Goal: Check status: Check status

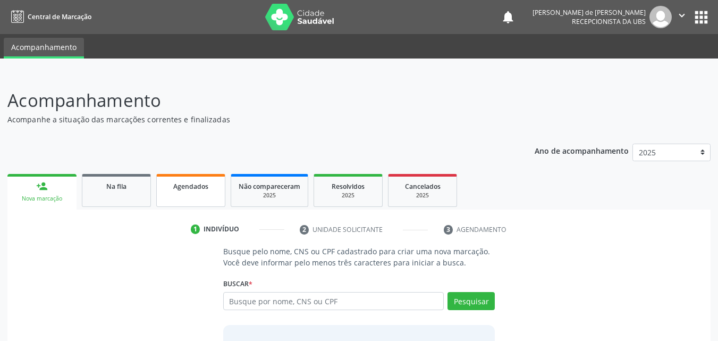
click at [183, 187] on span "Agendados" at bounding box center [190, 186] width 35 height 9
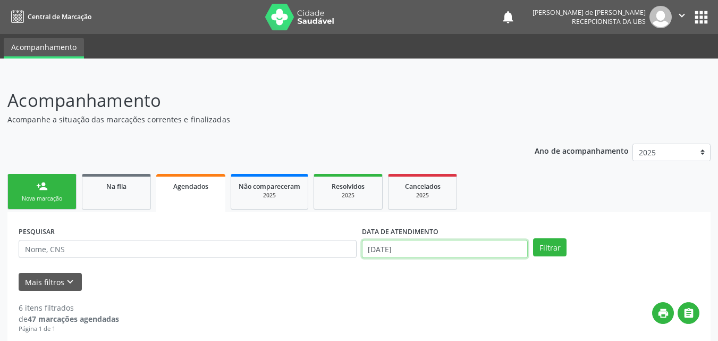
click at [411, 249] on input "[DATE]" at bounding box center [445, 249] width 166 height 18
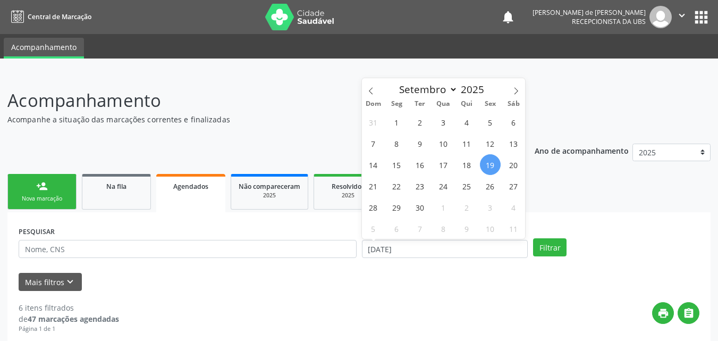
click at [489, 163] on span "19" at bounding box center [490, 164] width 21 height 21
type input "[DATE]"
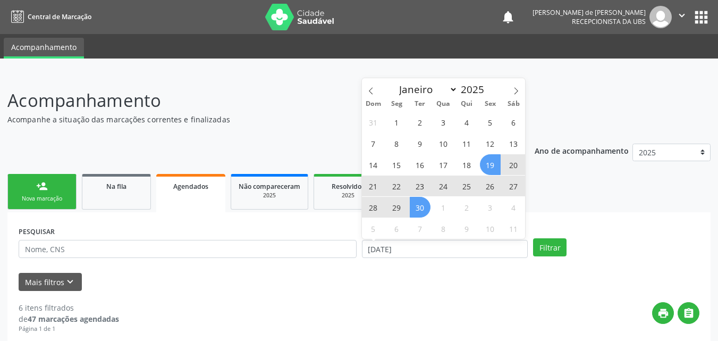
click at [422, 209] on span "30" at bounding box center [420, 207] width 21 height 21
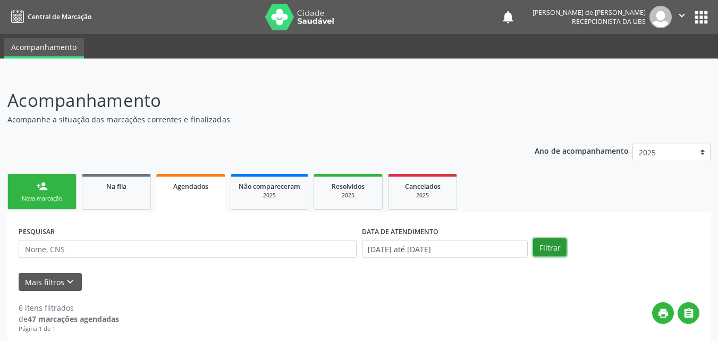
click at [553, 247] on button "Filtrar" at bounding box center [549, 247] width 33 height 18
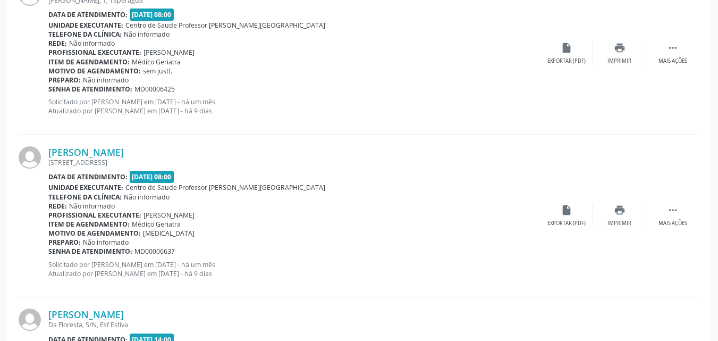
scroll to position [2475, 0]
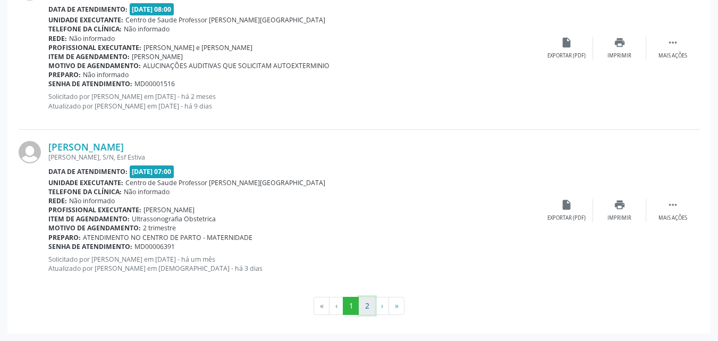
click at [368, 309] on button "2" at bounding box center [367, 305] width 16 height 18
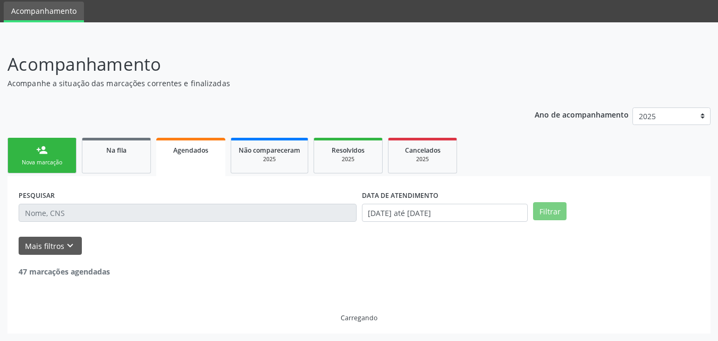
scroll to position [1664, 0]
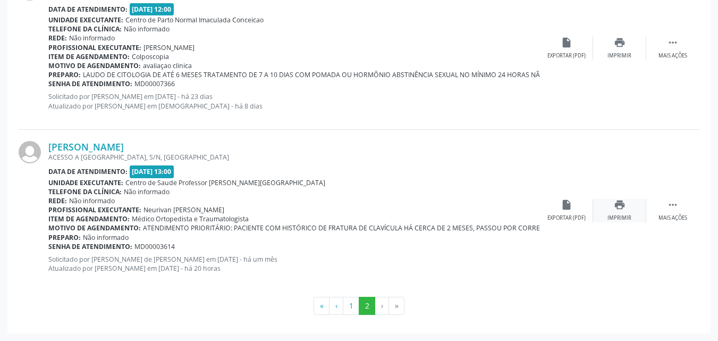
click at [619, 215] on div "Imprimir" at bounding box center [619, 217] width 24 height 7
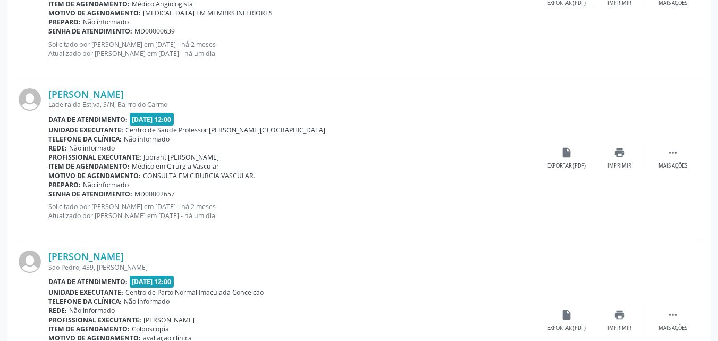
scroll to position [1386, 0]
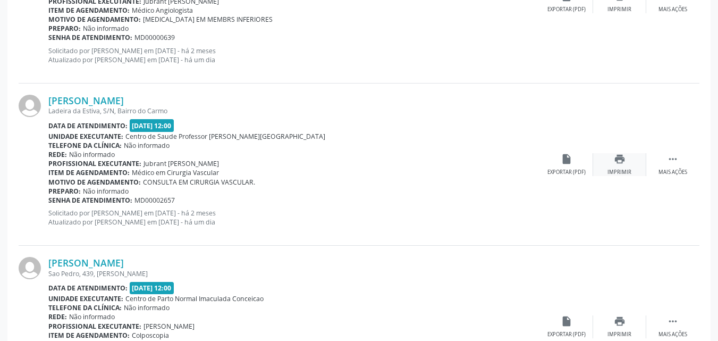
click at [626, 162] on div "print Imprimir" at bounding box center [619, 164] width 53 height 23
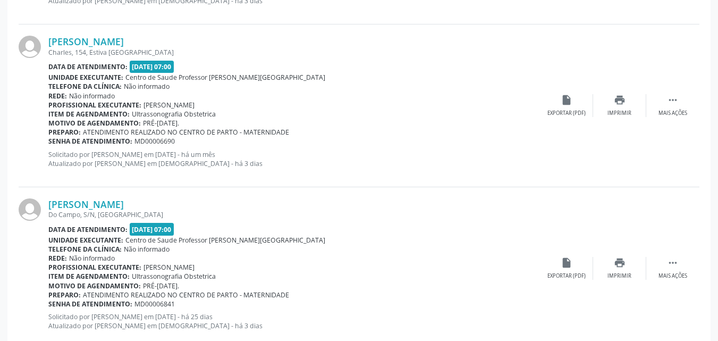
scroll to position [474, 0]
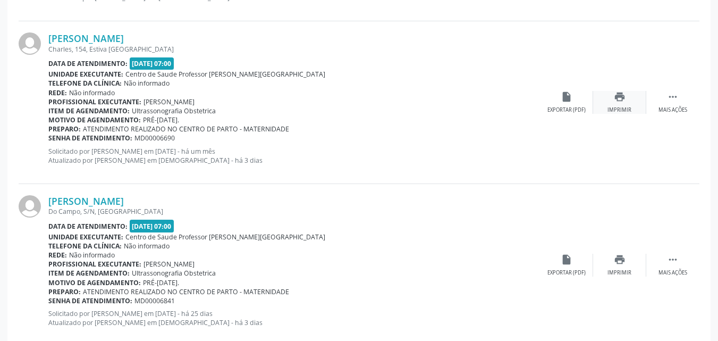
click at [607, 108] on div "print Imprimir" at bounding box center [619, 102] width 53 height 23
click at [621, 269] on div "Imprimir" at bounding box center [619, 272] width 24 height 7
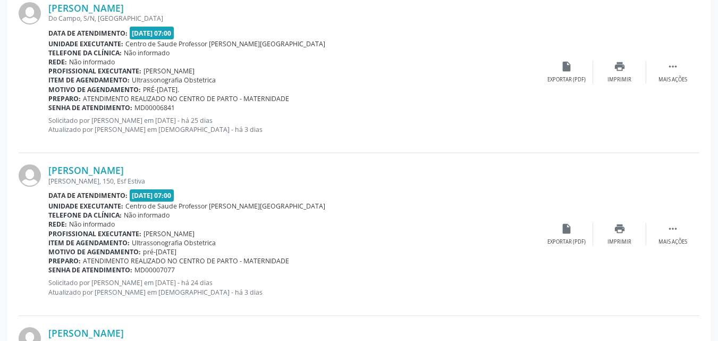
scroll to position [0, 0]
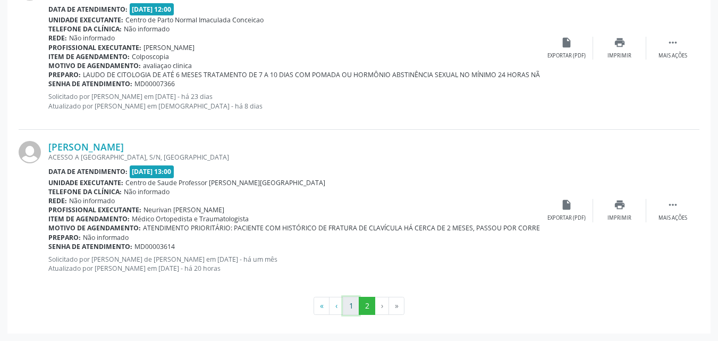
click at [346, 305] on button "1" at bounding box center [351, 305] width 16 height 18
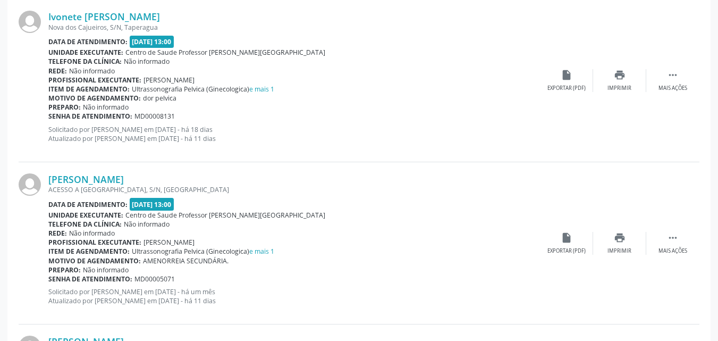
scroll to position [248, 0]
